Goal: Obtain resource: Obtain resource

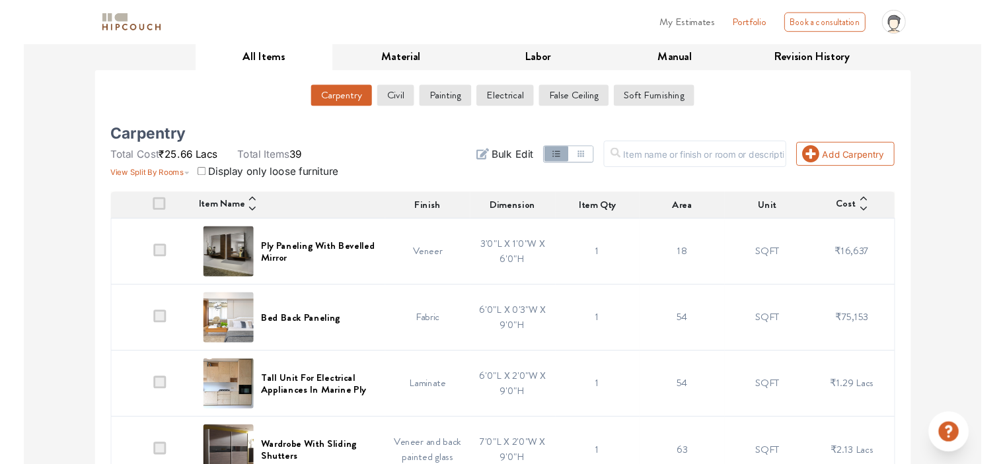
scroll to position [264, 0]
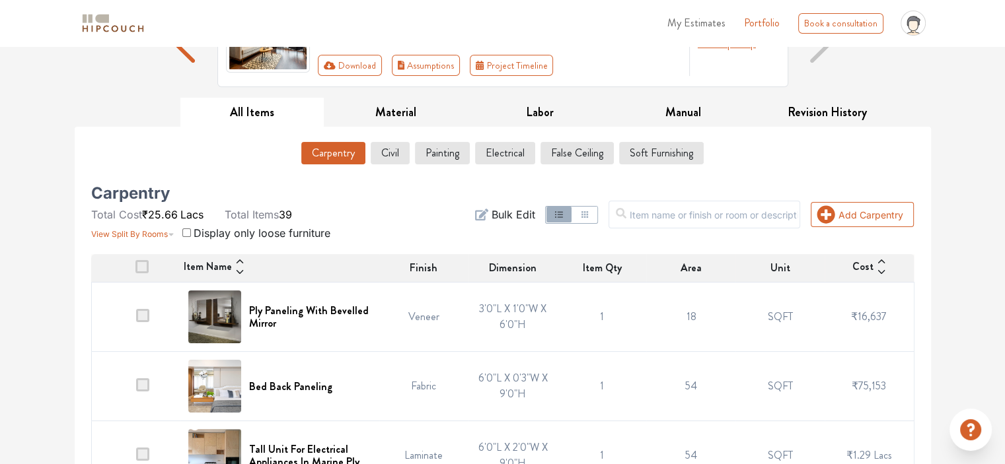
scroll to position [0, 0]
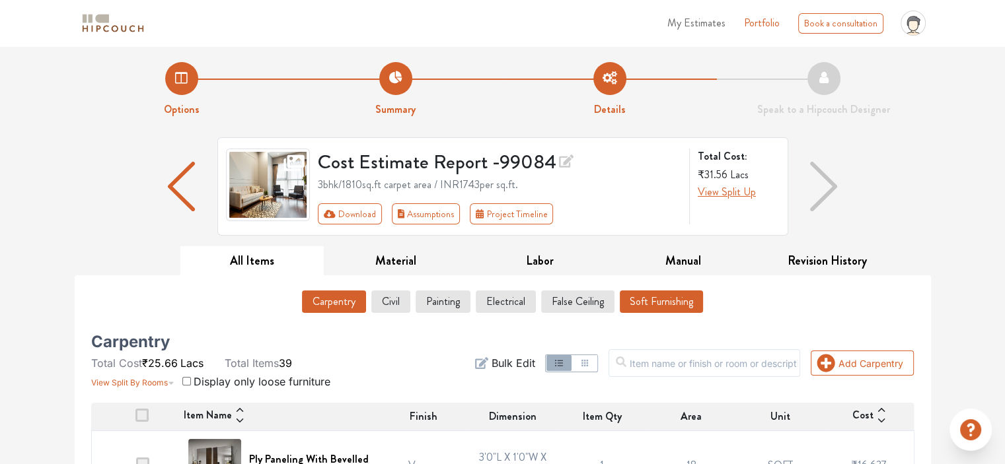
click at [669, 9] on button "Soft Furnishing" at bounding box center [660, 302] width 83 height 22
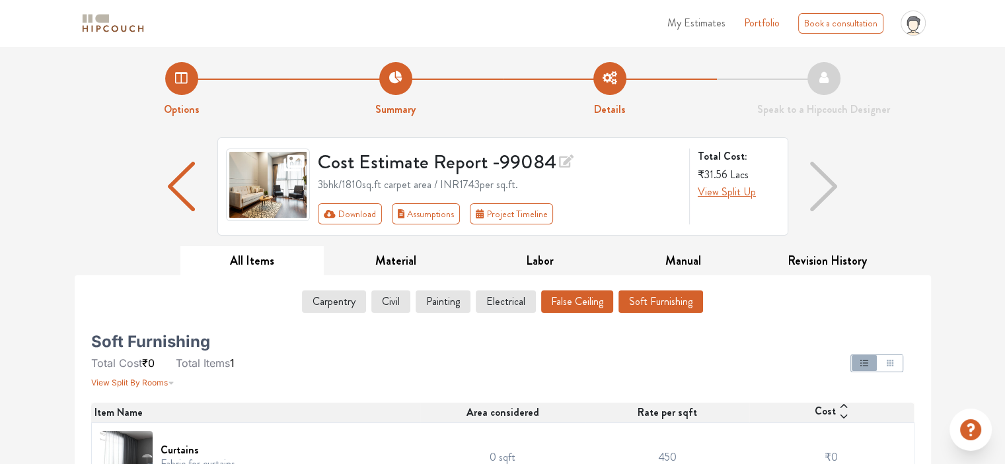
click at [595, 9] on button "False Ceiling" at bounding box center [577, 302] width 72 height 22
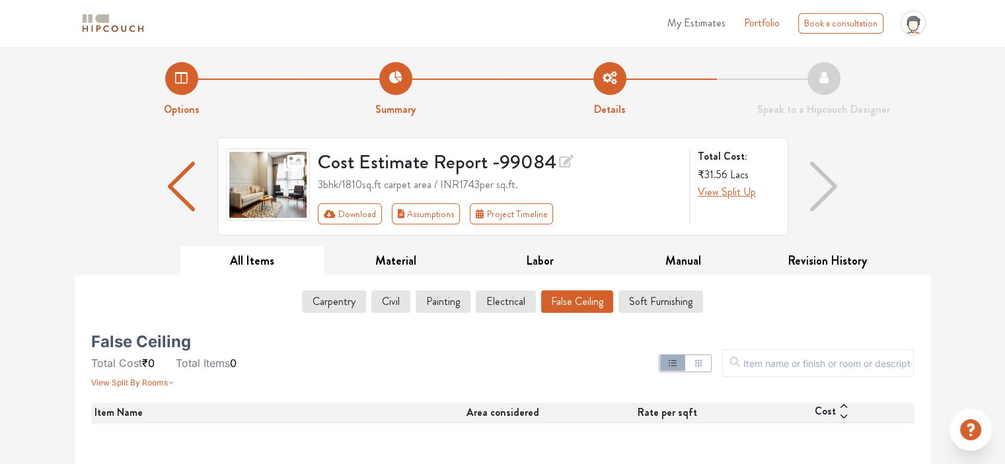
click at [586, 9] on button "False Ceiling" at bounding box center [577, 302] width 72 height 22
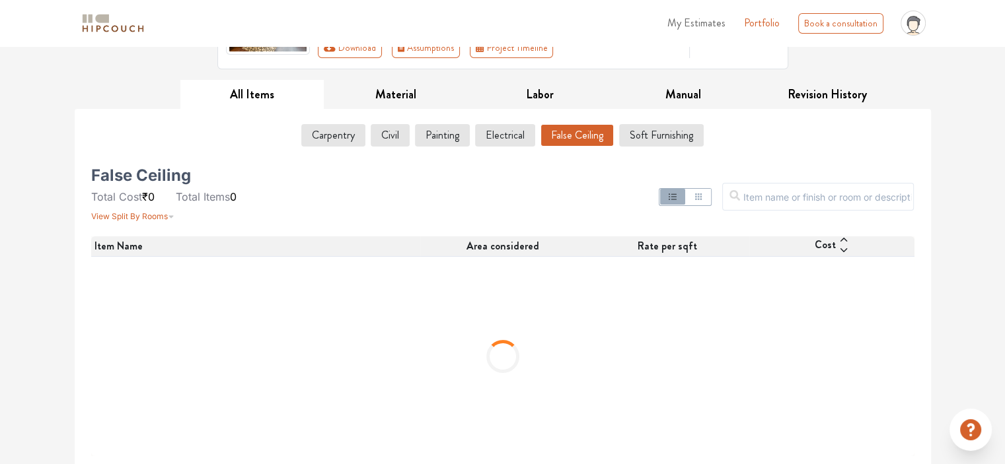
scroll to position [167, 0]
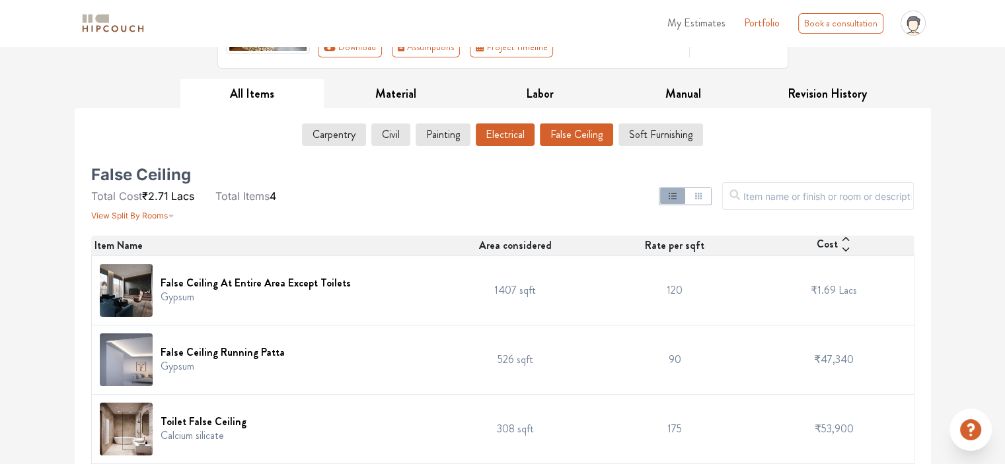
click at [502, 9] on button "Electrical" at bounding box center [505, 134] width 59 height 22
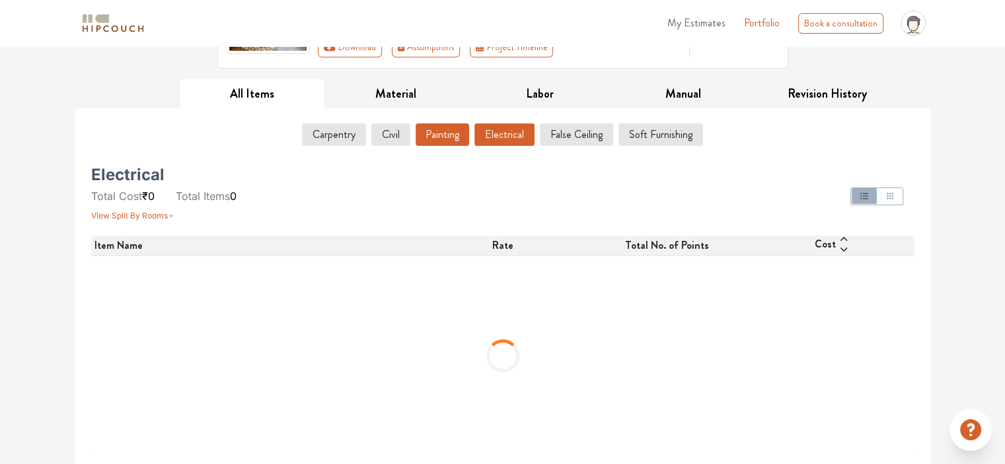
click at [454, 9] on button "Painting" at bounding box center [441, 134] width 53 height 22
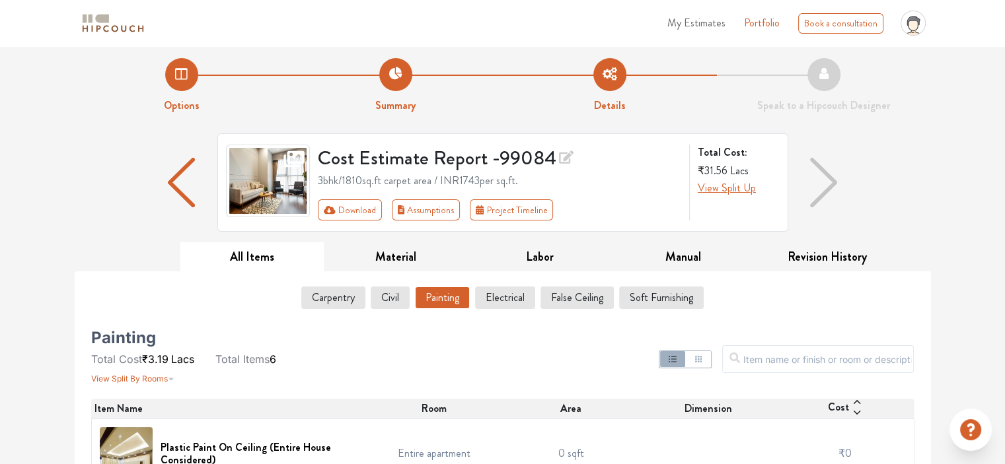
scroll to position [0, 0]
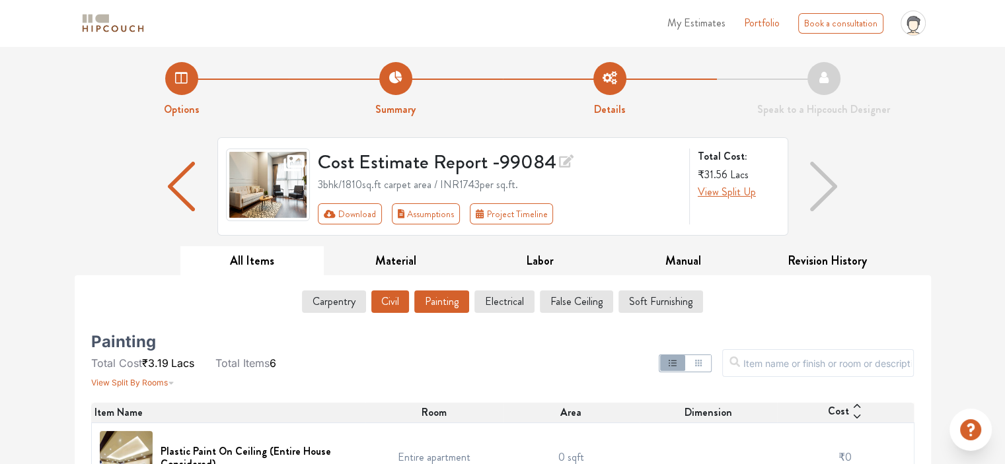
click at [388, 9] on button "Civil" at bounding box center [390, 302] width 38 height 22
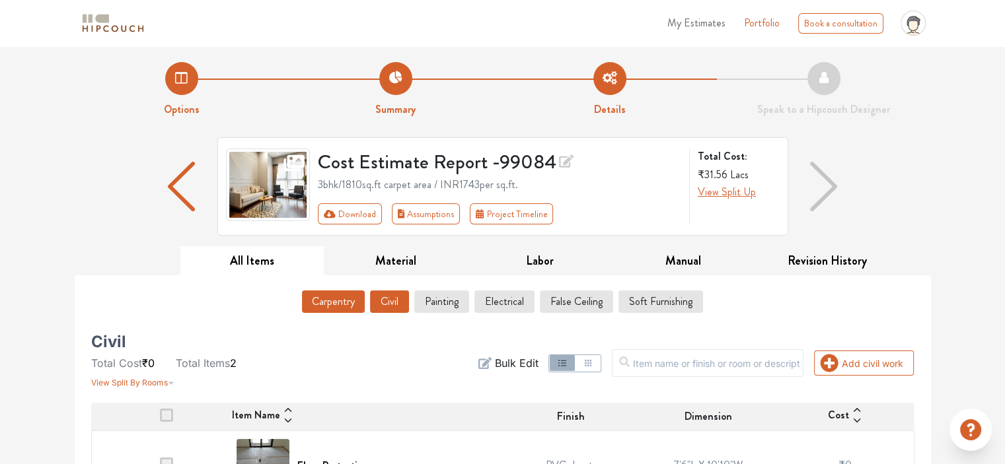
drag, startPoint x: 333, startPoint y: 308, endPoint x: 343, endPoint y: 284, distance: 26.6
click at [333, 9] on button "Carpentry" at bounding box center [333, 302] width 64 height 22
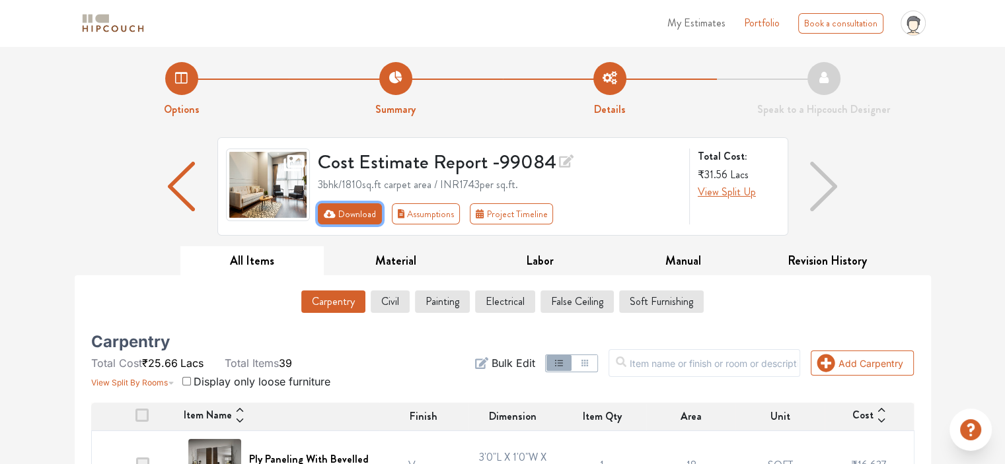
click at [355, 9] on button "Download" at bounding box center [350, 213] width 64 height 21
click at [353, 9] on button "Download" at bounding box center [350, 213] width 64 height 21
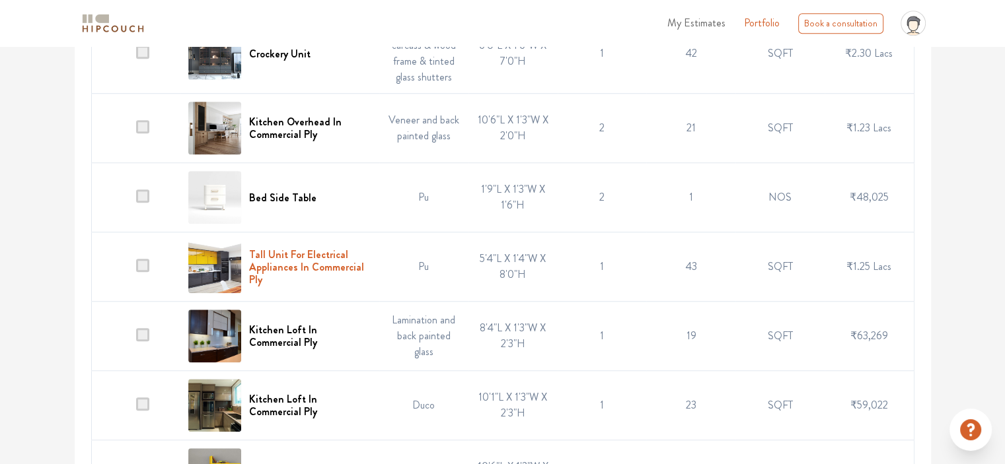
scroll to position [925, 0]
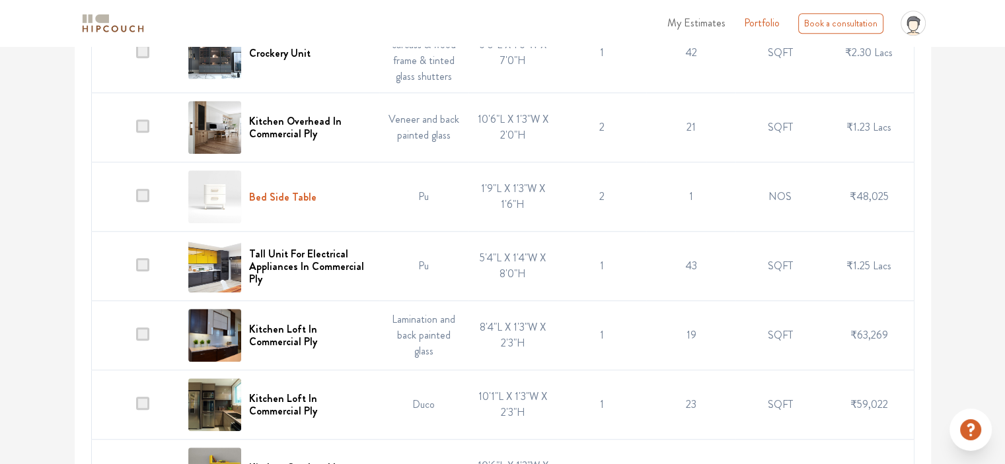
click at [309, 9] on h6 "Bed Side Table" at bounding box center [282, 197] width 67 height 13
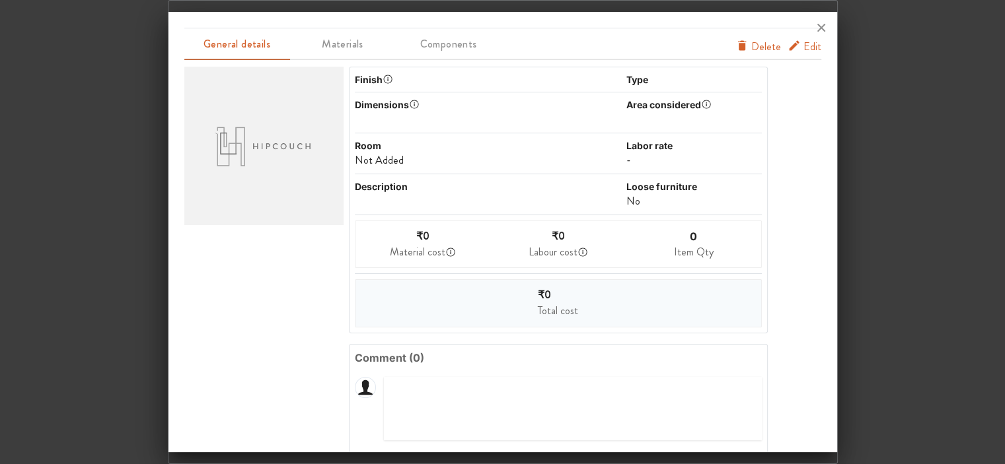
scroll to position [0, 0]
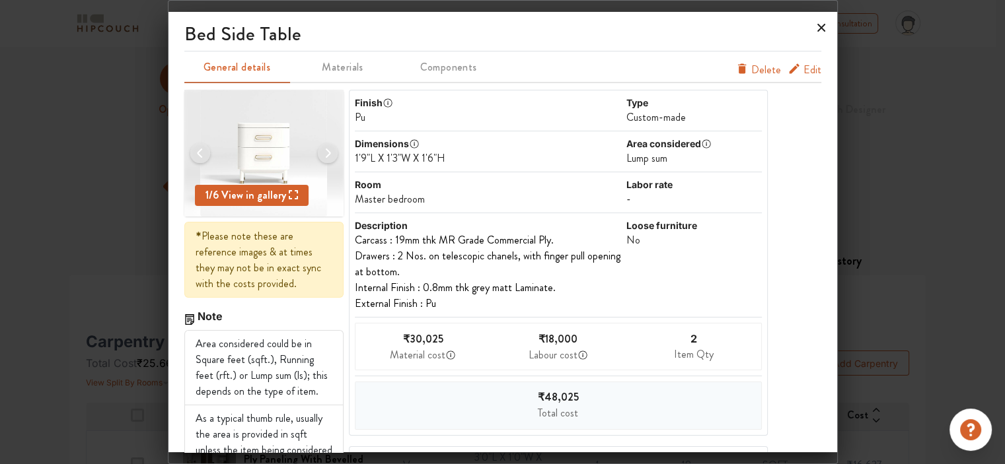
click at [824, 9] on icon at bounding box center [820, 27] width 21 height 21
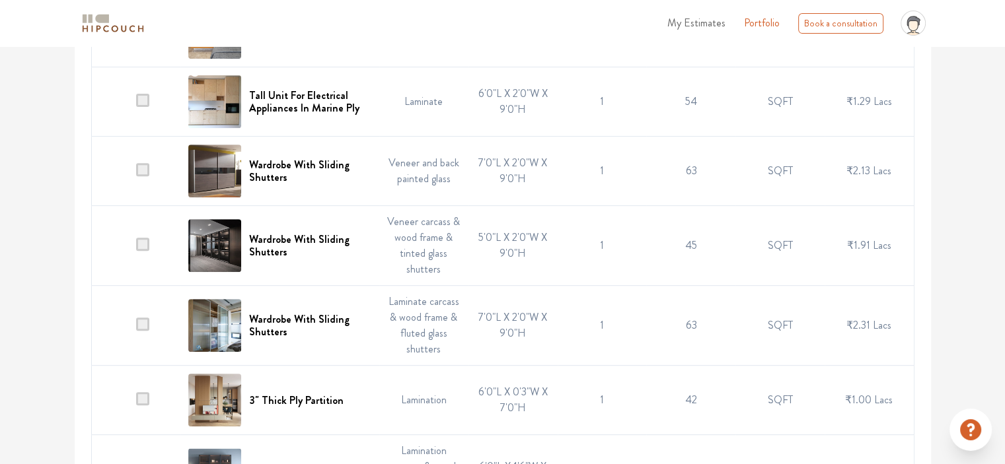
scroll to position [528, 0]
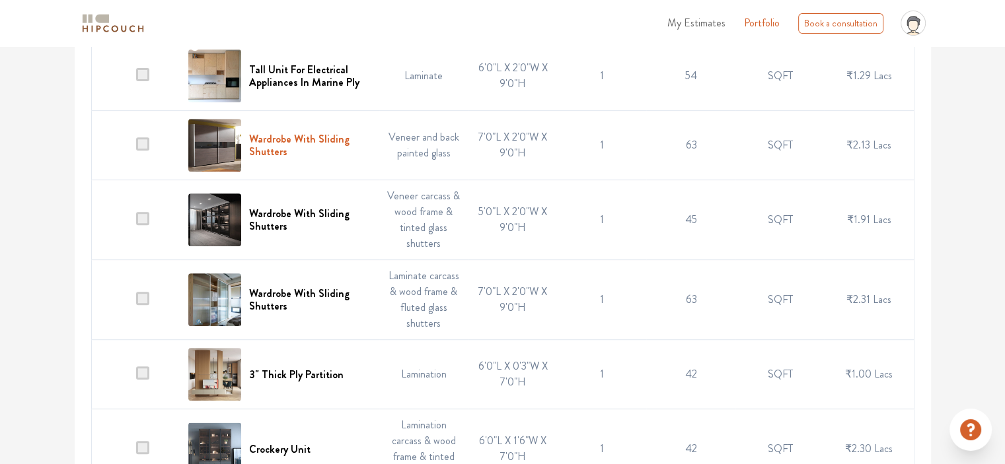
click at [295, 9] on h6 "Wardrobe With Sliding Shutters" at bounding box center [310, 145] width 122 height 25
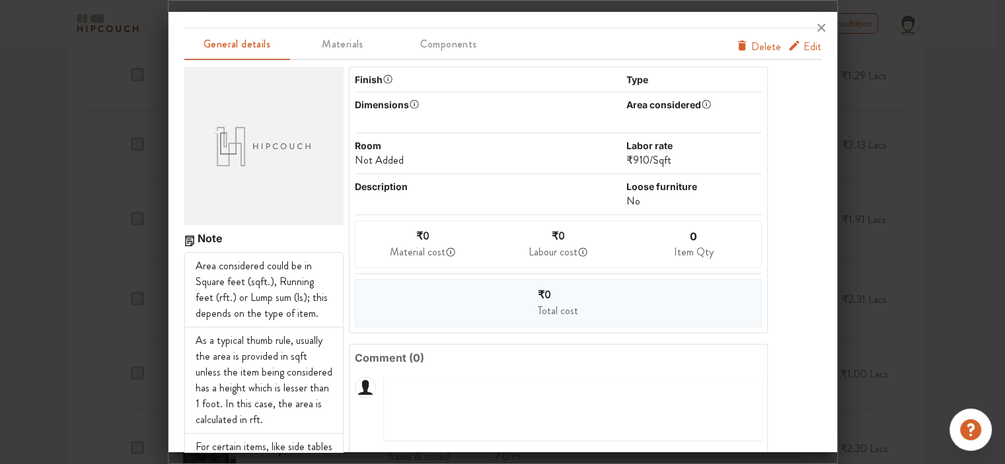
click at [803, 9] on span "Edit" at bounding box center [812, 47] width 18 height 16
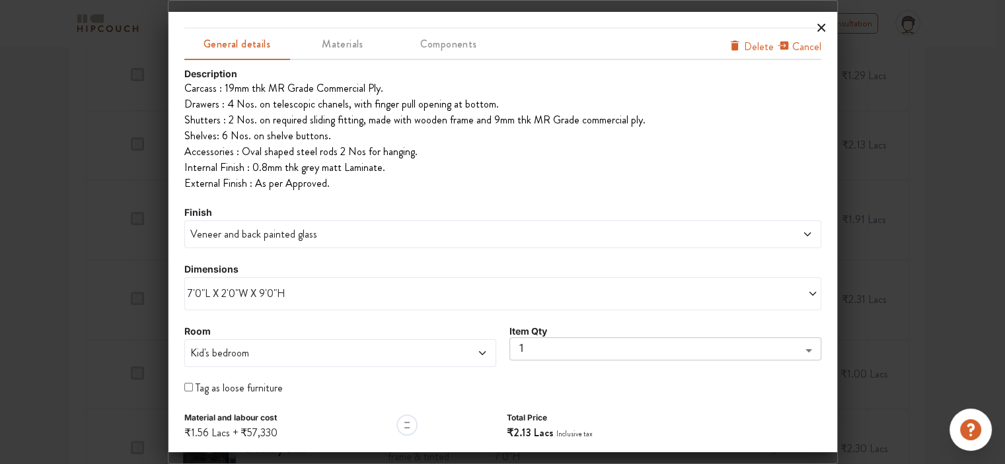
click at [820, 9] on icon at bounding box center [821, 28] width 8 height 8
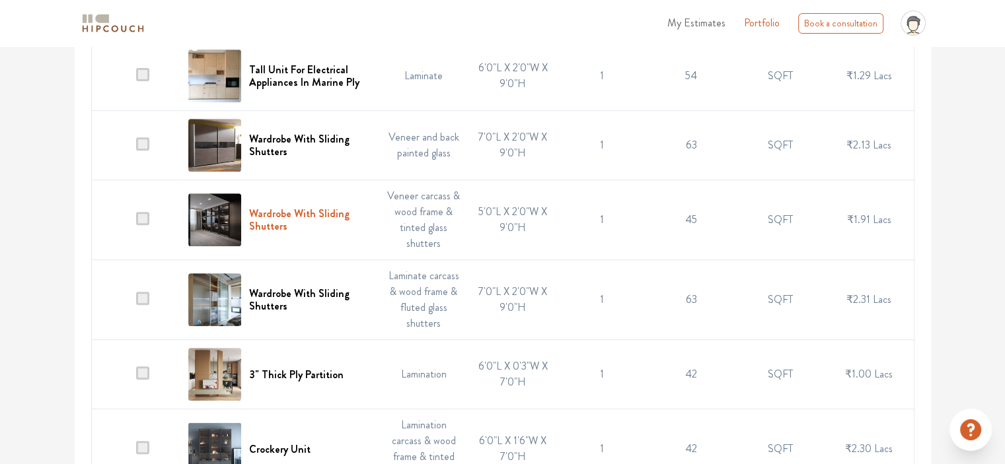
click at [301, 9] on h6 "Wardrobe With Sliding Shutters" at bounding box center [310, 219] width 122 height 25
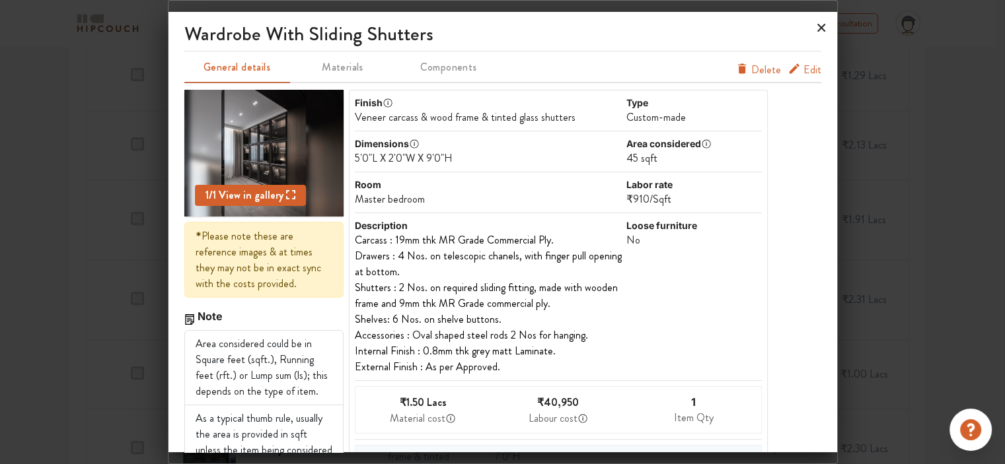
click at [821, 9] on icon at bounding box center [821, 28] width 8 height 8
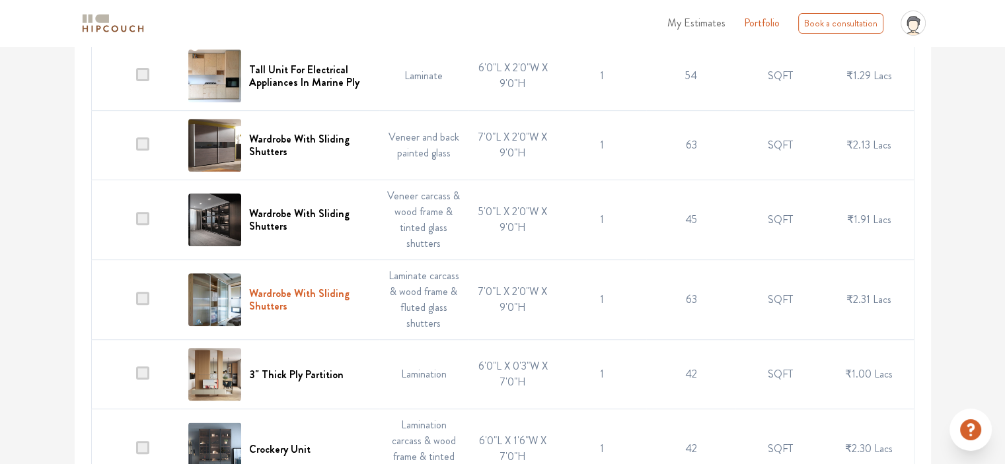
click at [291, 9] on h6 "Wardrobe With Sliding Shutters" at bounding box center [310, 299] width 122 height 25
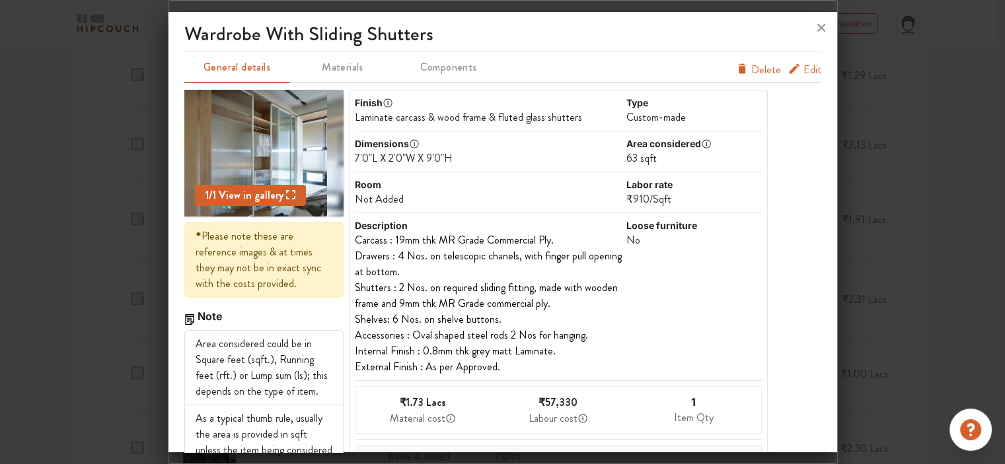
click at [803, 9] on span "Edit" at bounding box center [812, 70] width 18 height 16
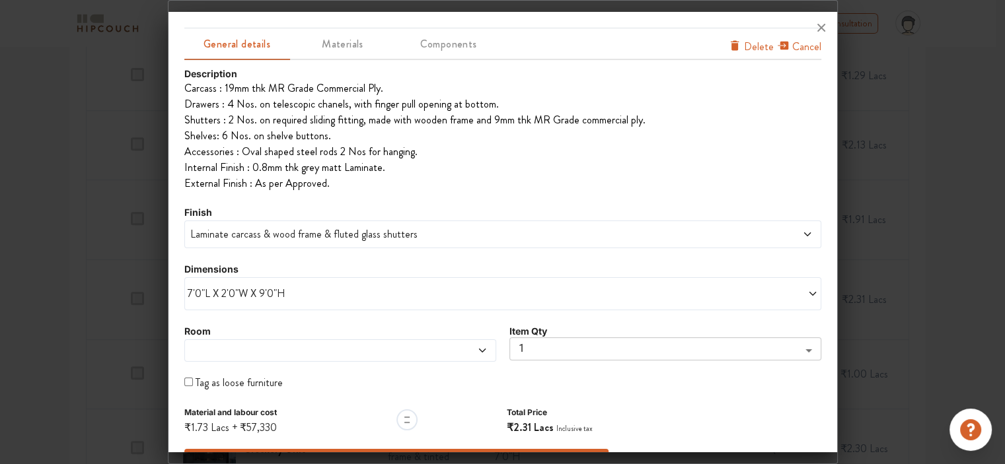
click at [273, 9] on span at bounding box center [300, 350] width 225 height 11
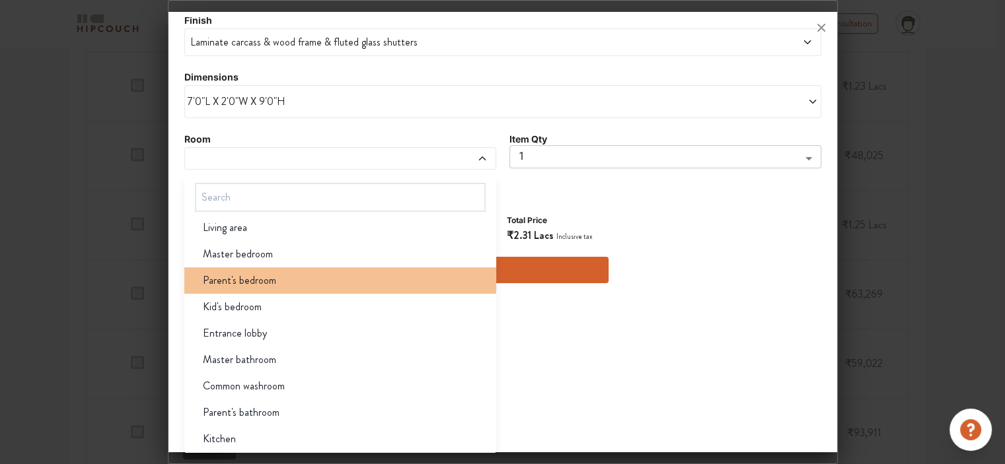
scroll to position [991, 0]
click at [281, 9] on div "Parent's bedroom" at bounding box center [344, 281] width 304 height 16
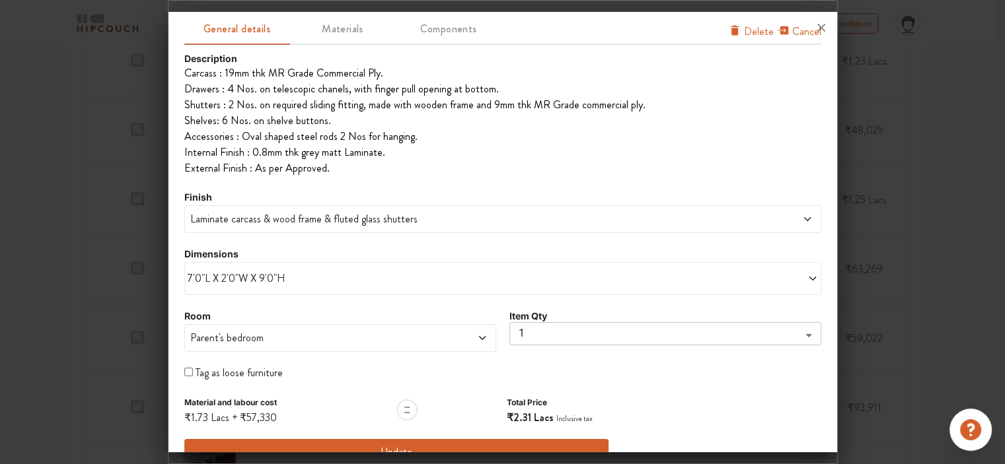
scroll to position [62, 0]
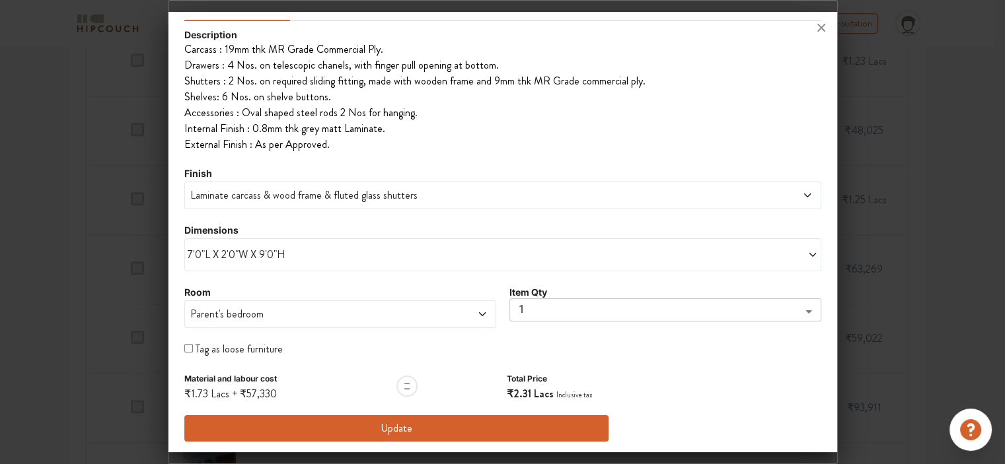
drag, startPoint x: 787, startPoint y: 287, endPoint x: 736, endPoint y: 287, distance: 50.9
click at [787, 9] on div "Item Qty 1 1 ​" at bounding box center [665, 307] width 312 height 44
click at [256, 9] on span "Parent's bedroom" at bounding box center [300, 314] width 225 height 16
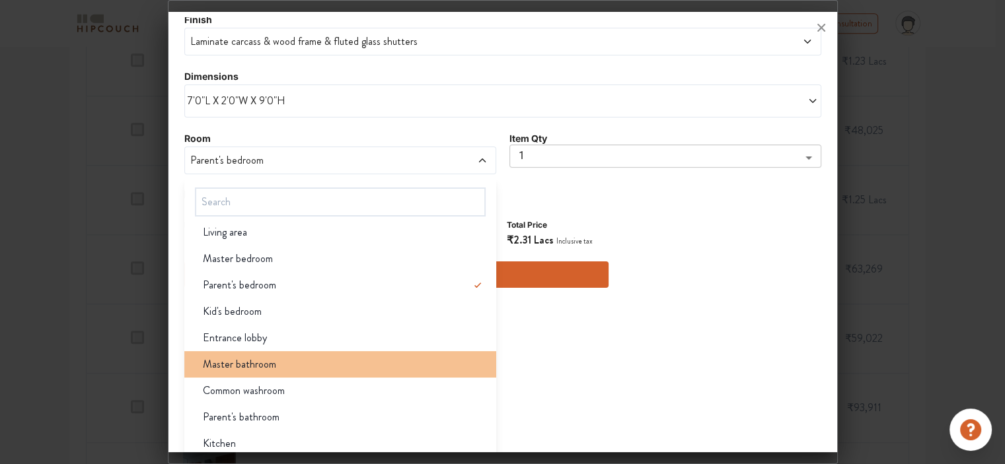
scroll to position [0, 0]
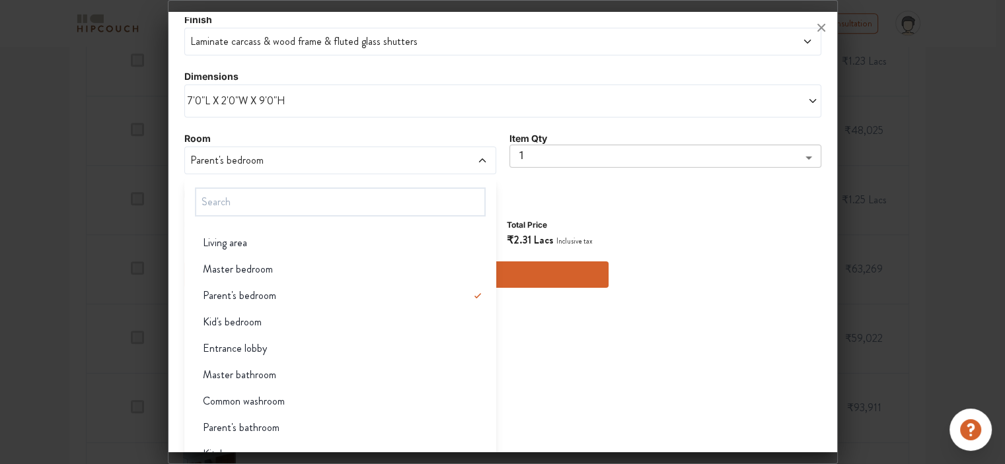
click at [186, 9] on div "Living area Master bedroom Parent's bedroom Kid's bedroom Entrance lobby Master…" at bounding box center [340, 318] width 312 height 283
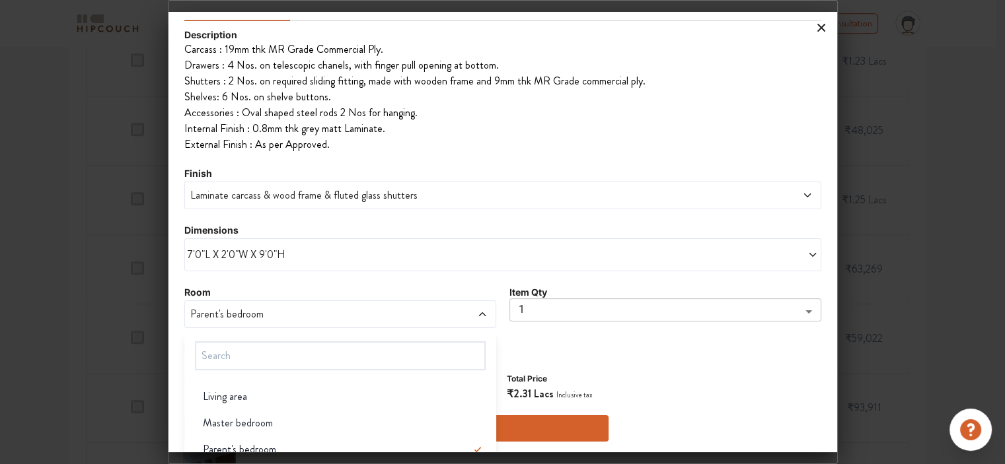
click at [820, 9] on icon at bounding box center [821, 28] width 8 height 8
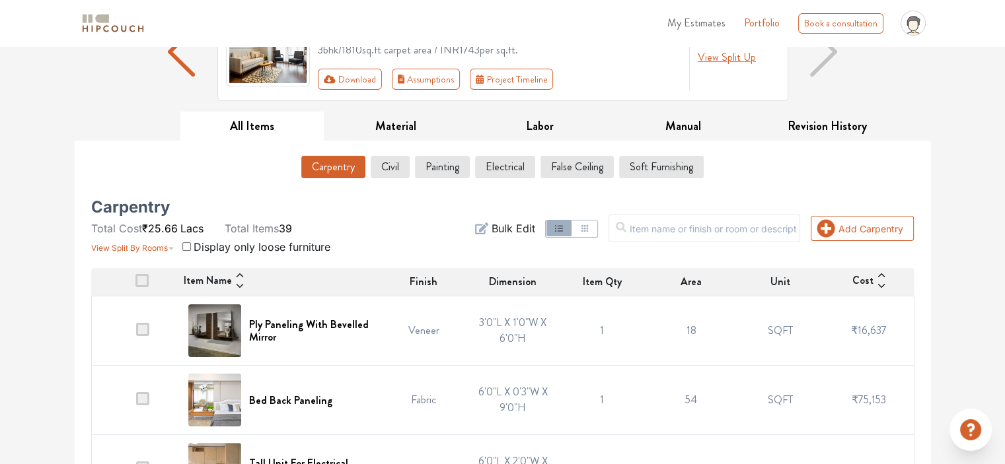
scroll to position [0, 0]
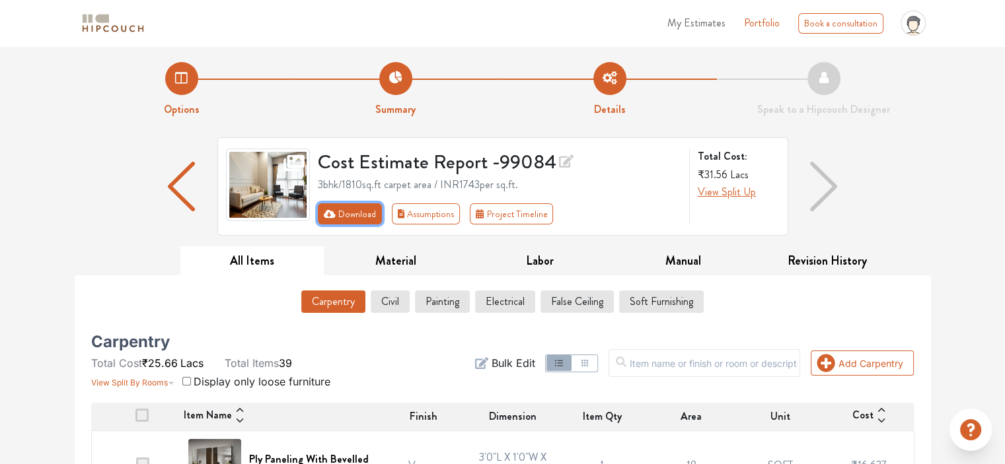
click at [343, 9] on button "Download" at bounding box center [350, 213] width 64 height 21
click at [355, 9] on button "Download" at bounding box center [350, 213] width 64 height 21
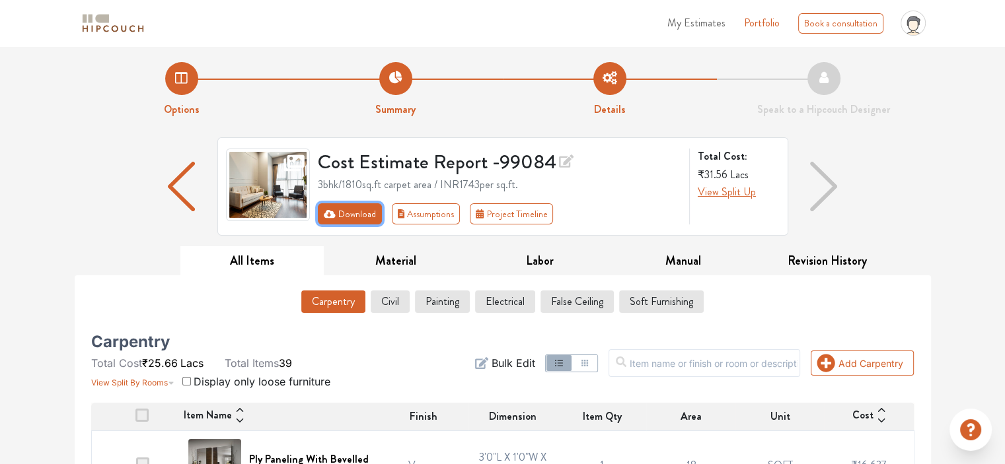
click at [355, 9] on button "Download" at bounding box center [350, 213] width 64 height 21
click at [329, 9] on icon "First group" at bounding box center [330, 213] width 12 height 9
click at [355, 9] on button "Download" at bounding box center [350, 213] width 64 height 21
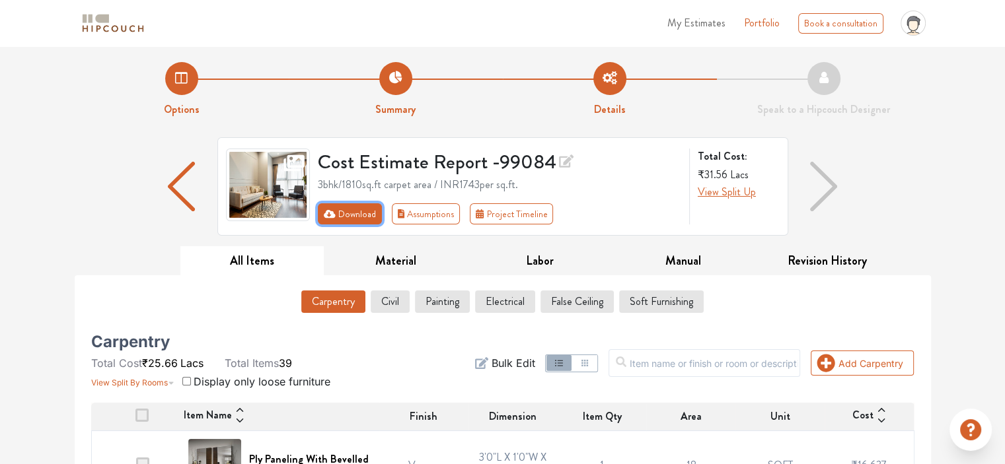
click at [359, 9] on button "Download" at bounding box center [350, 213] width 64 height 21
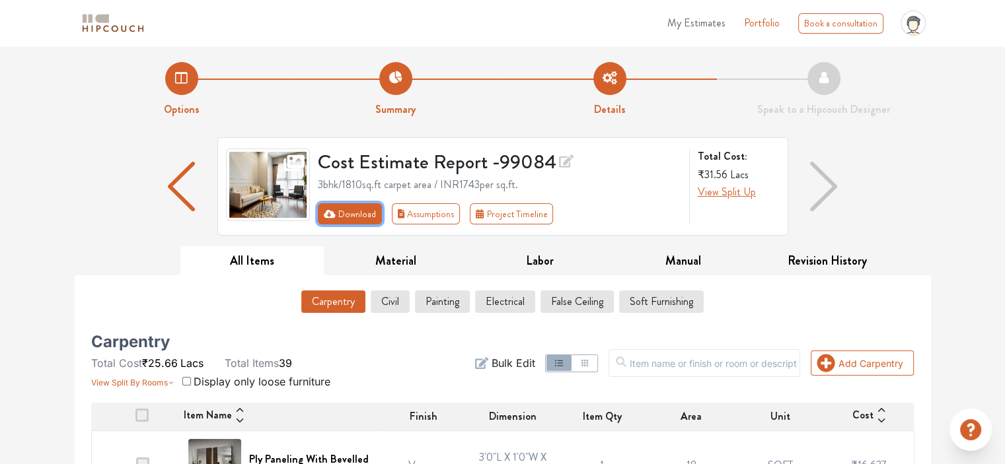
click at [372, 9] on button "Download" at bounding box center [350, 213] width 64 height 21
click at [371, 9] on button "Download" at bounding box center [350, 213] width 64 height 21
click at [346, 9] on button "Download" at bounding box center [350, 213] width 64 height 21
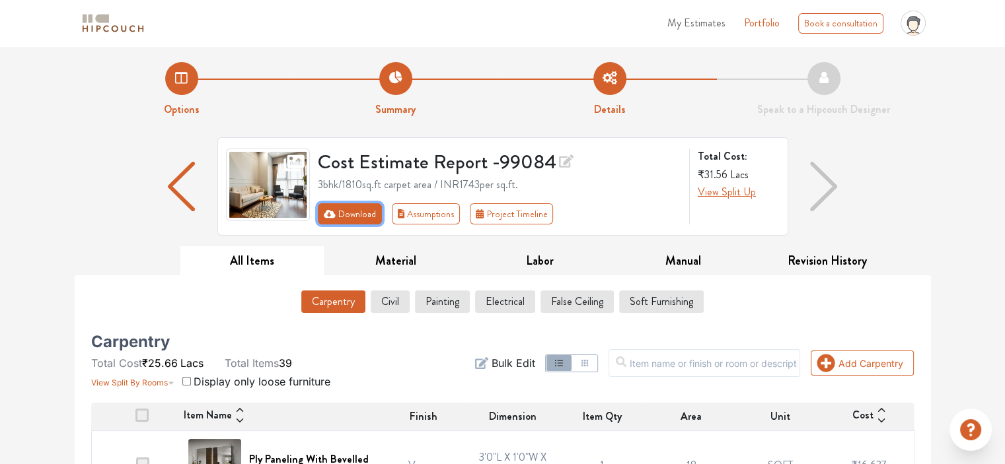
click at [346, 9] on button "Download" at bounding box center [350, 213] width 64 height 21
click at [330, 9] on icon "First group" at bounding box center [330, 213] width 12 height 9
click at [331, 9] on icon "First group" at bounding box center [330, 213] width 12 height 9
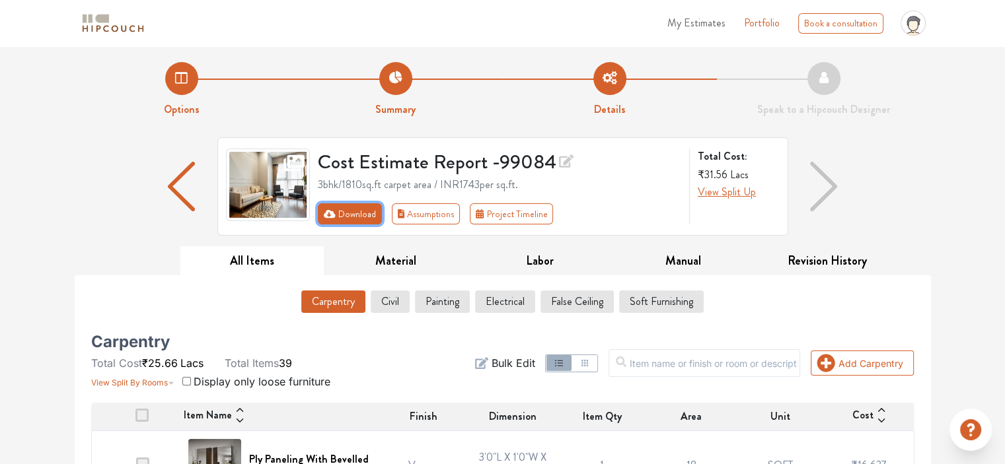
click at [333, 9] on icon "First group" at bounding box center [330, 213] width 12 height 9
click at [363, 9] on button "Download" at bounding box center [350, 213] width 64 height 21
click at [364, 9] on button "Download" at bounding box center [350, 213] width 64 height 21
